Goal: Task Accomplishment & Management: Complete application form

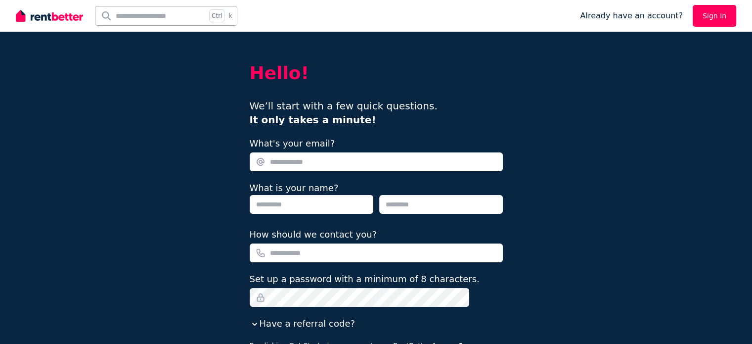
type input "**********"
type input "******"
type input "*****"
type input "**********"
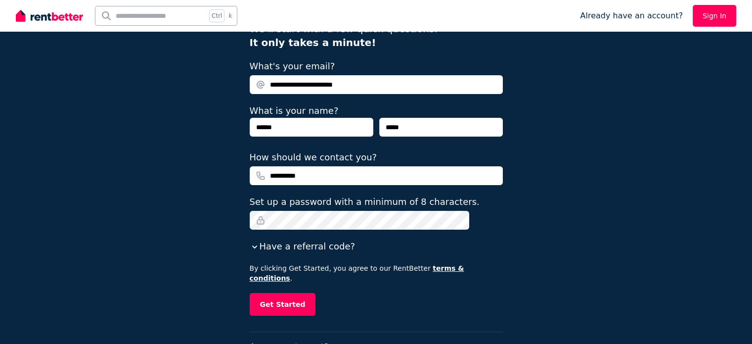
scroll to position [99, 0]
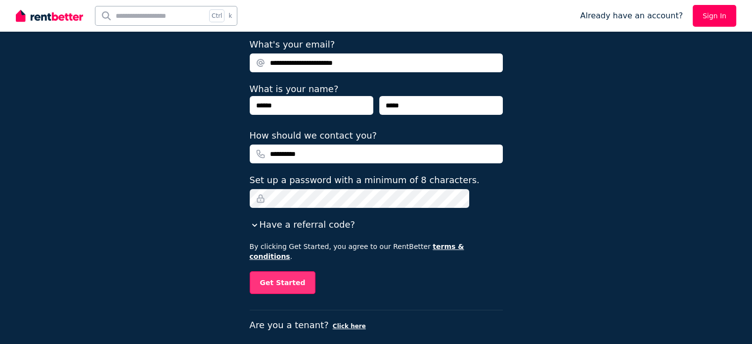
click at [302, 273] on button "Get Started" at bounding box center [283, 282] width 66 height 23
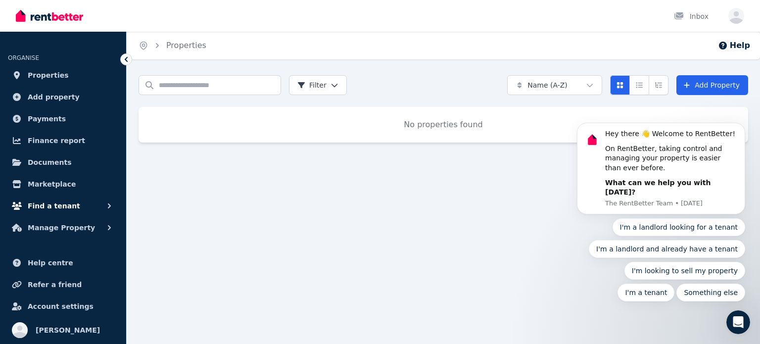
click at [56, 206] on span "Find a tenant" at bounding box center [54, 206] width 52 height 12
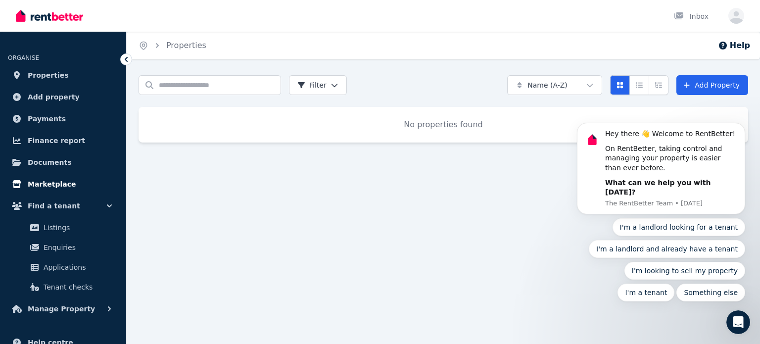
click at [52, 185] on span "Marketplace" at bounding box center [52, 184] width 48 height 12
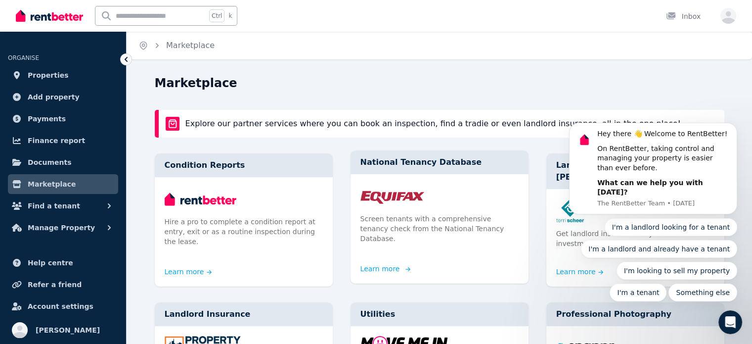
click at [389, 264] on link "Learn more" at bounding box center [384, 269] width 47 height 10
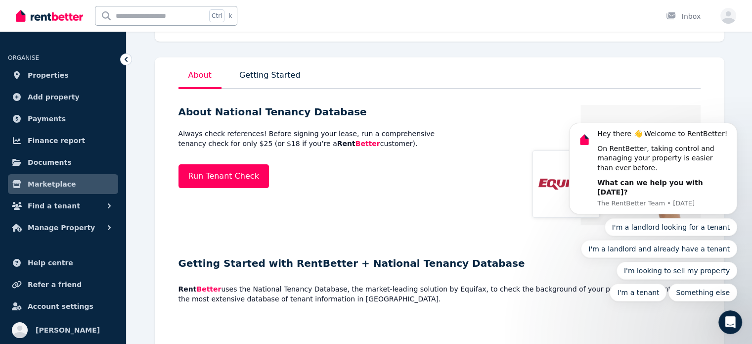
scroll to position [148, 0]
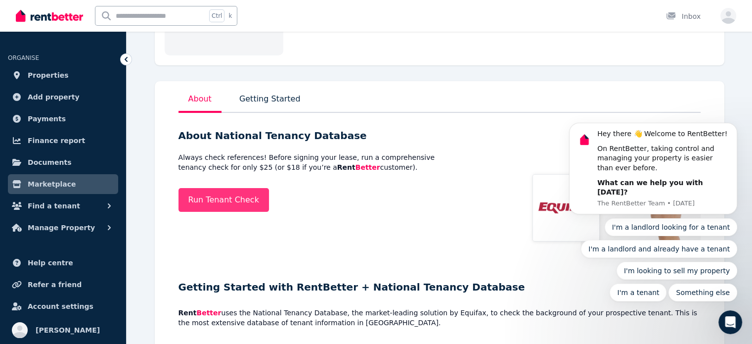
click at [222, 203] on link "Run Tenant Check" at bounding box center [224, 200] width 91 height 24
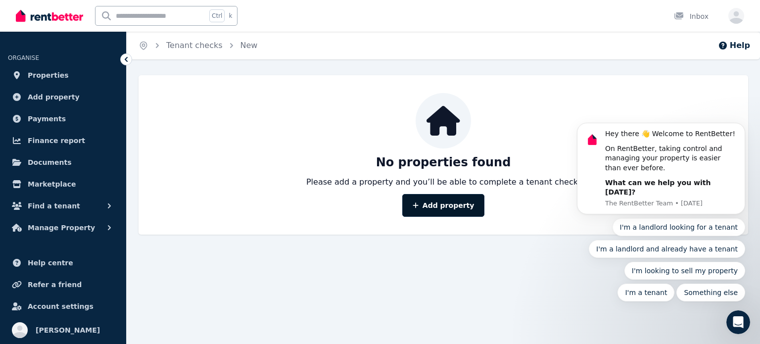
click at [443, 209] on link "Add property" at bounding box center [443, 205] width 83 height 23
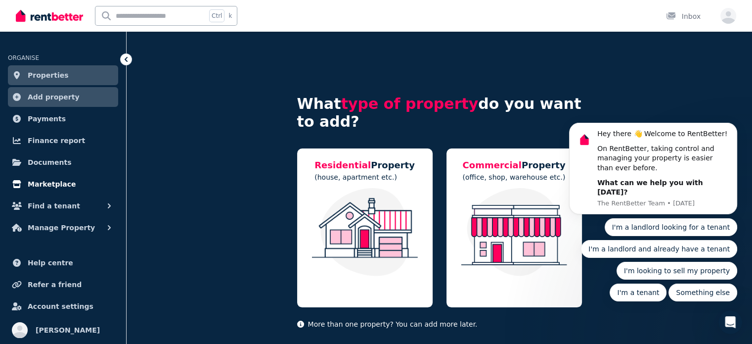
click at [61, 185] on span "Marketplace" at bounding box center [52, 184] width 48 height 12
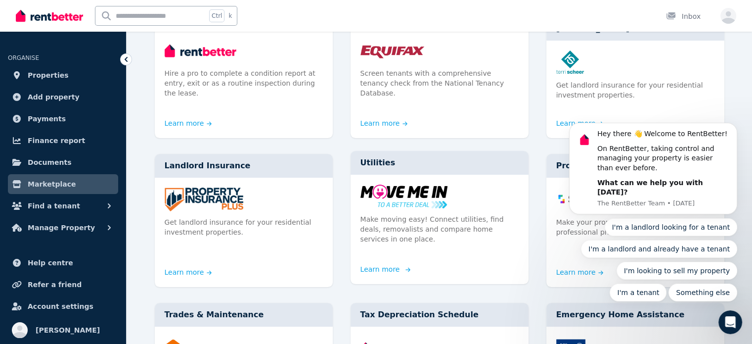
scroll to position [99, 0]
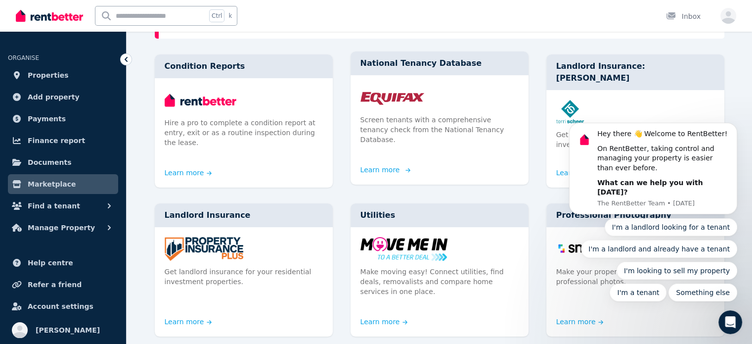
click at [387, 165] on link "Learn more" at bounding box center [384, 170] width 47 height 10
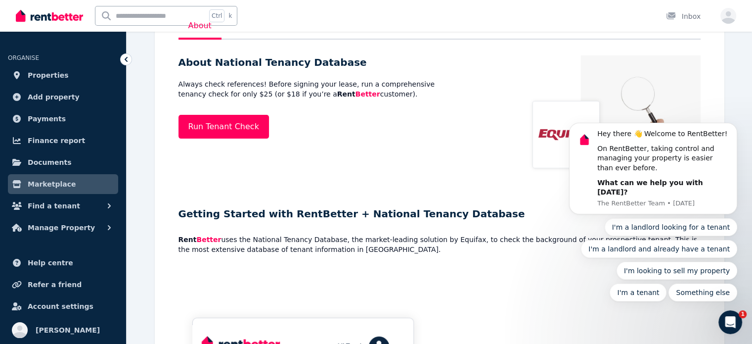
scroll to position [198, 0]
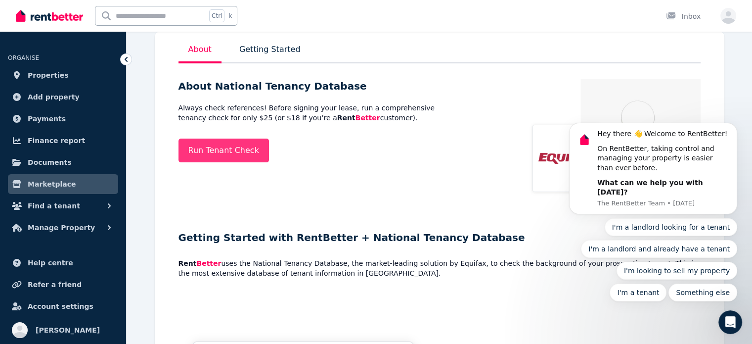
click at [234, 144] on link "Run Tenant Check" at bounding box center [224, 151] width 91 height 24
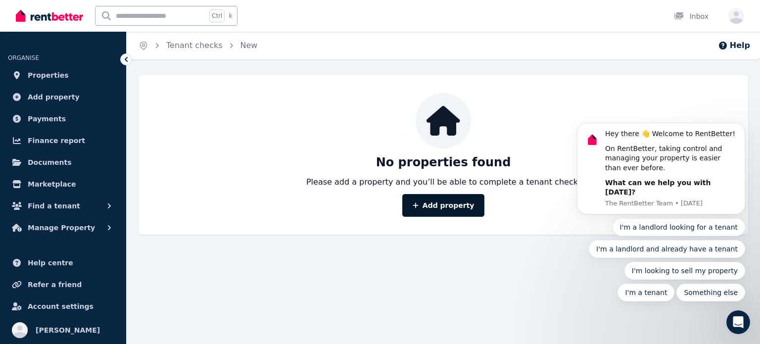
click at [452, 205] on link "Add property" at bounding box center [443, 205] width 83 height 23
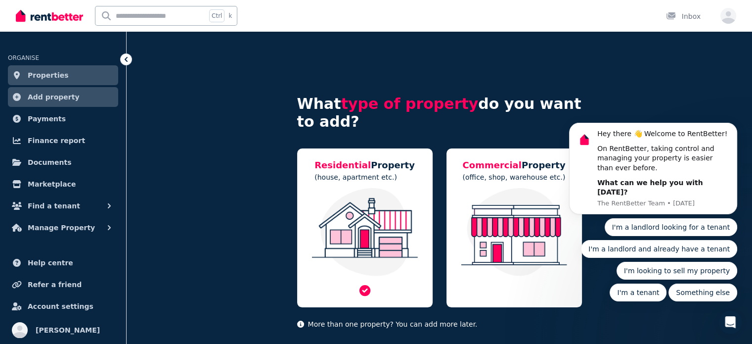
click at [387, 187] on div "Residential Property (house, apartment etc.)" at bounding box center [365, 227] width 136 height 159
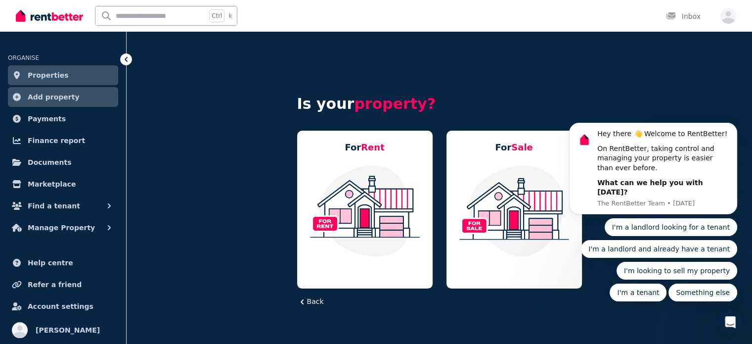
click at [387, 187] on img at bounding box center [365, 210] width 116 height 93
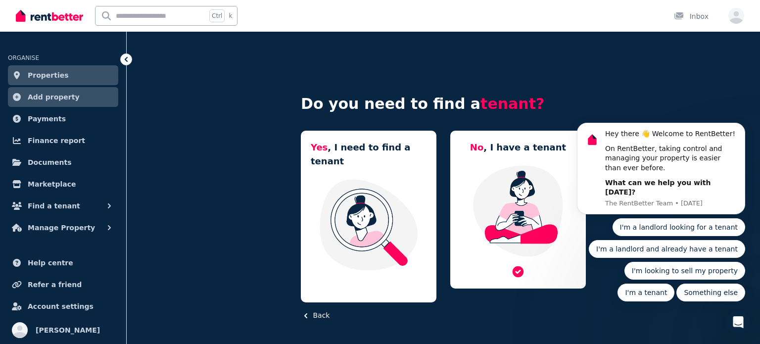
click at [498, 201] on img at bounding box center [518, 210] width 116 height 93
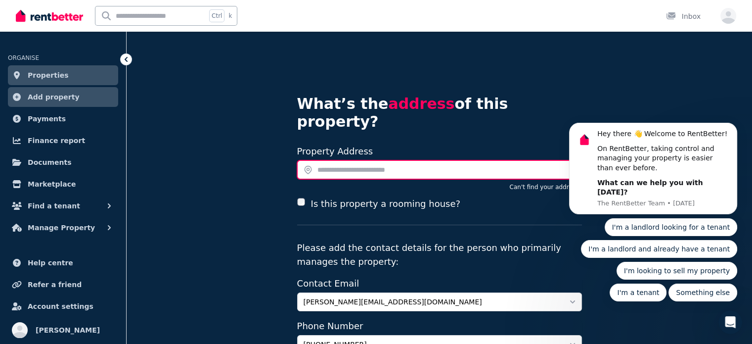
click at [342, 160] on input "text" at bounding box center [439, 169] width 285 height 19
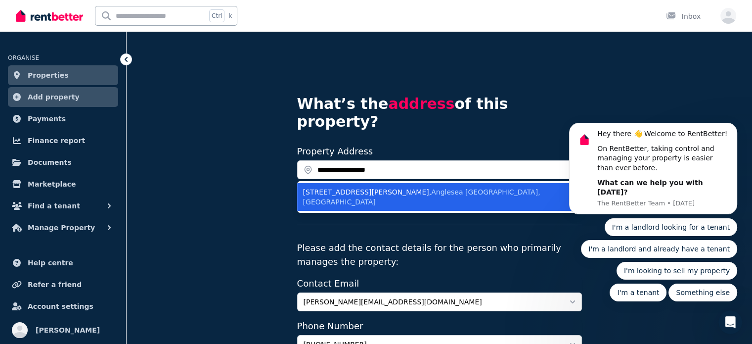
click at [410, 188] on span "Anglesea VIC, Australia" at bounding box center [421, 197] width 237 height 18
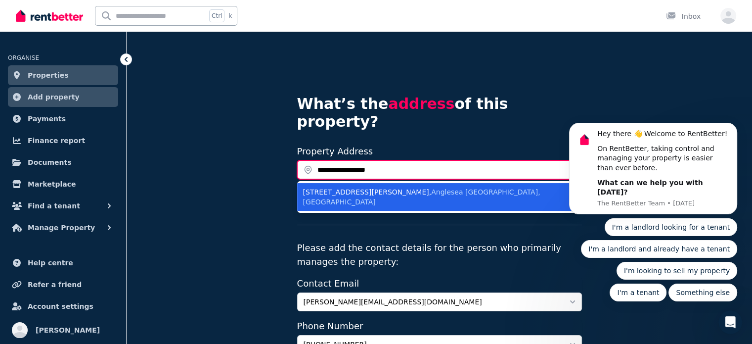
type input "**********"
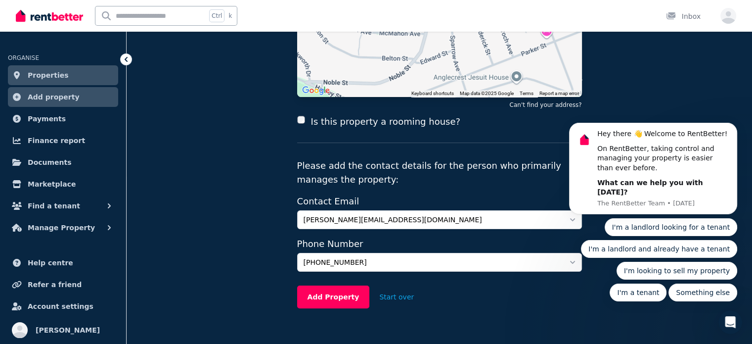
scroll to position [168, 0]
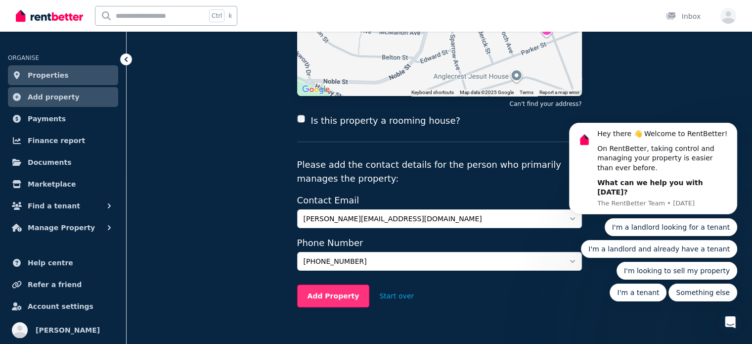
click at [347, 284] on button "Add Property" at bounding box center [333, 295] width 73 height 23
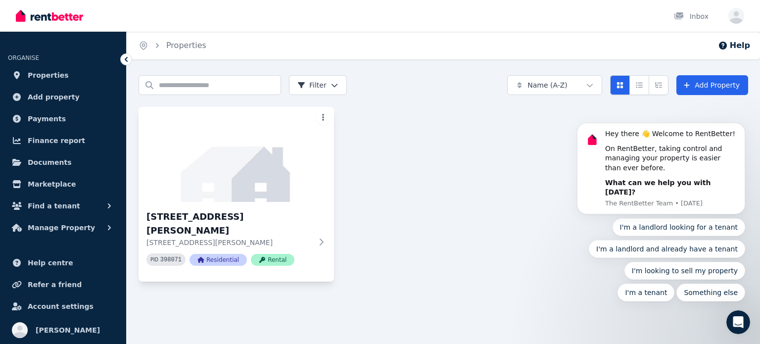
click at [324, 121] on html "Open main menu Inbox Open user menu ORGANISE Properties Add property Payments F…" at bounding box center [380, 172] width 760 height 344
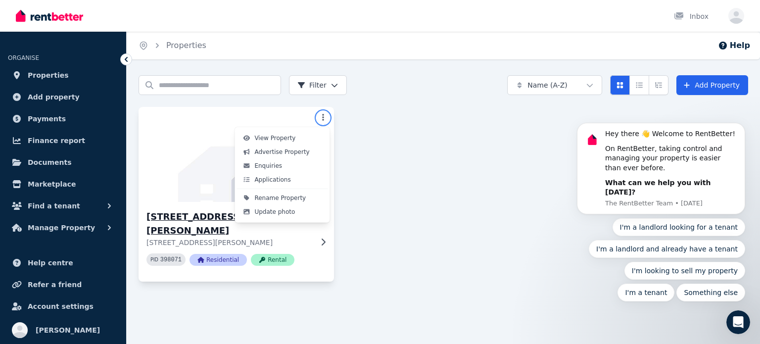
click at [324, 239] on html "Open main menu Inbox Open user menu ORGANISE Properties Add property Payments F…" at bounding box center [380, 172] width 760 height 344
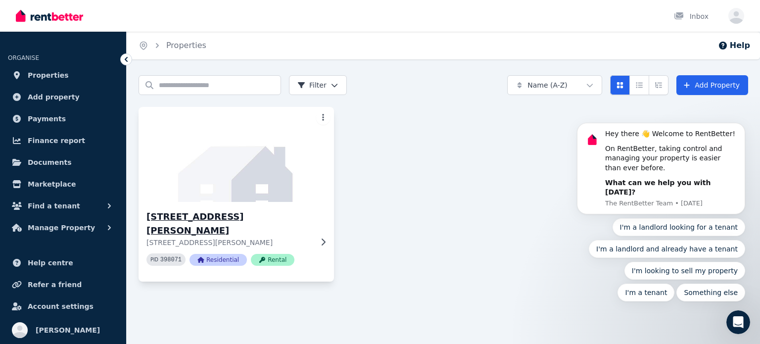
click at [323, 238] on icon at bounding box center [323, 242] width 10 height 8
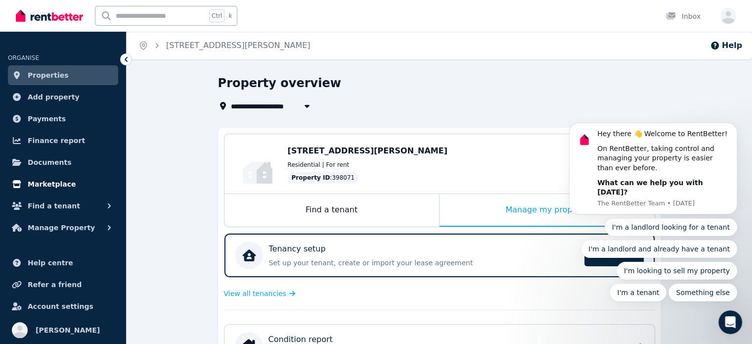
click at [64, 183] on span "Marketplace" at bounding box center [52, 184] width 48 height 12
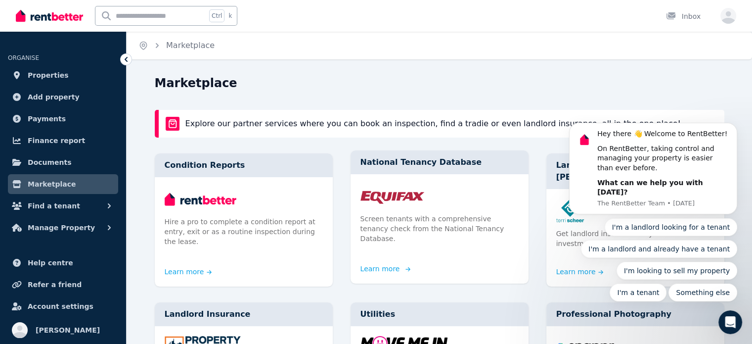
click at [390, 264] on link "Learn more" at bounding box center [384, 269] width 47 height 10
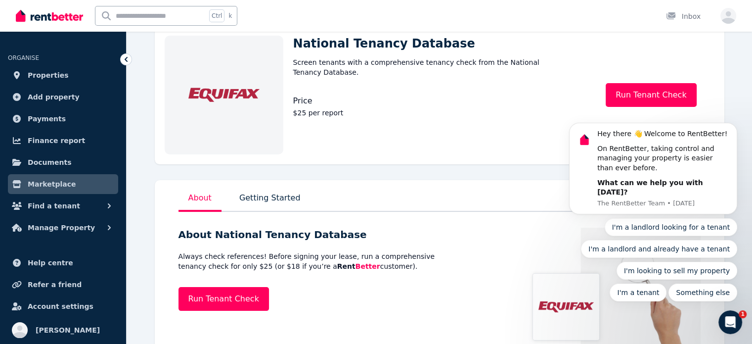
click at [672, 88] on body "Hey there 👋 Welcome to RentBetter! On RentBetter, taking control and managing y…" at bounding box center [653, 177] width 190 height 273
click at [651, 96] on body "Hey there 👋 Welcome to RentBetter! On RentBetter, taking control and managing y…" at bounding box center [653, 177] width 190 height 273
click at [220, 301] on link "Run Tenant Check" at bounding box center [224, 299] width 91 height 24
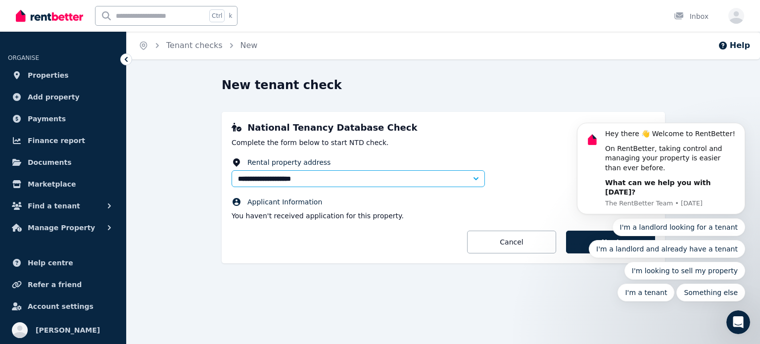
click at [583, 244] on div "I'm a landlord looking for a tenant I'm a landlord and already have a tenant I'…" at bounding box center [661, 259] width 168 height 83
click at [596, 242] on div "I'm a landlord looking for a tenant I'm a landlord and already have a tenant I'…" at bounding box center [661, 259] width 168 height 83
click at [741, 132] on button "Dismiss notification" at bounding box center [742, 125] width 13 height 13
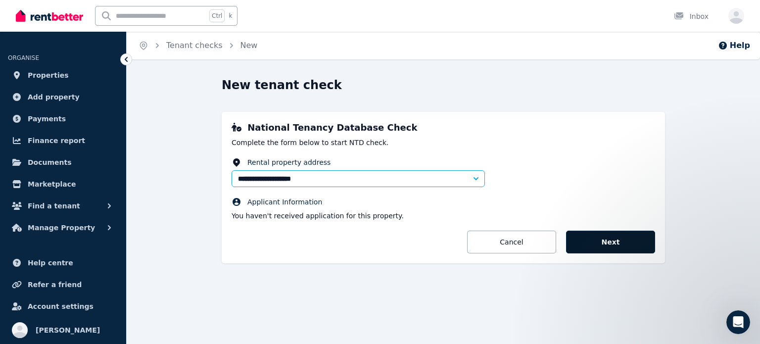
click at [605, 239] on button "Next" at bounding box center [610, 242] width 89 height 23
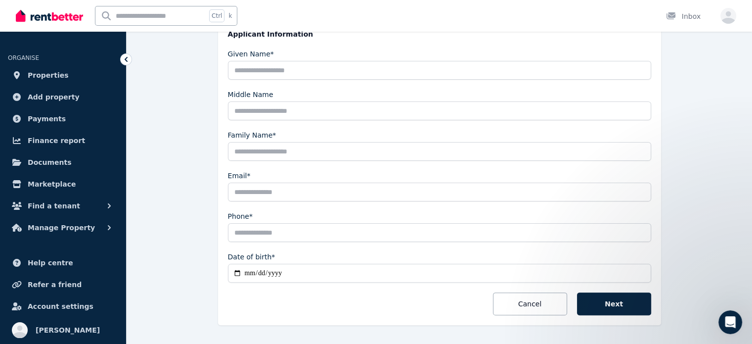
scroll to position [216, 0]
